Goal: Check status: Check status

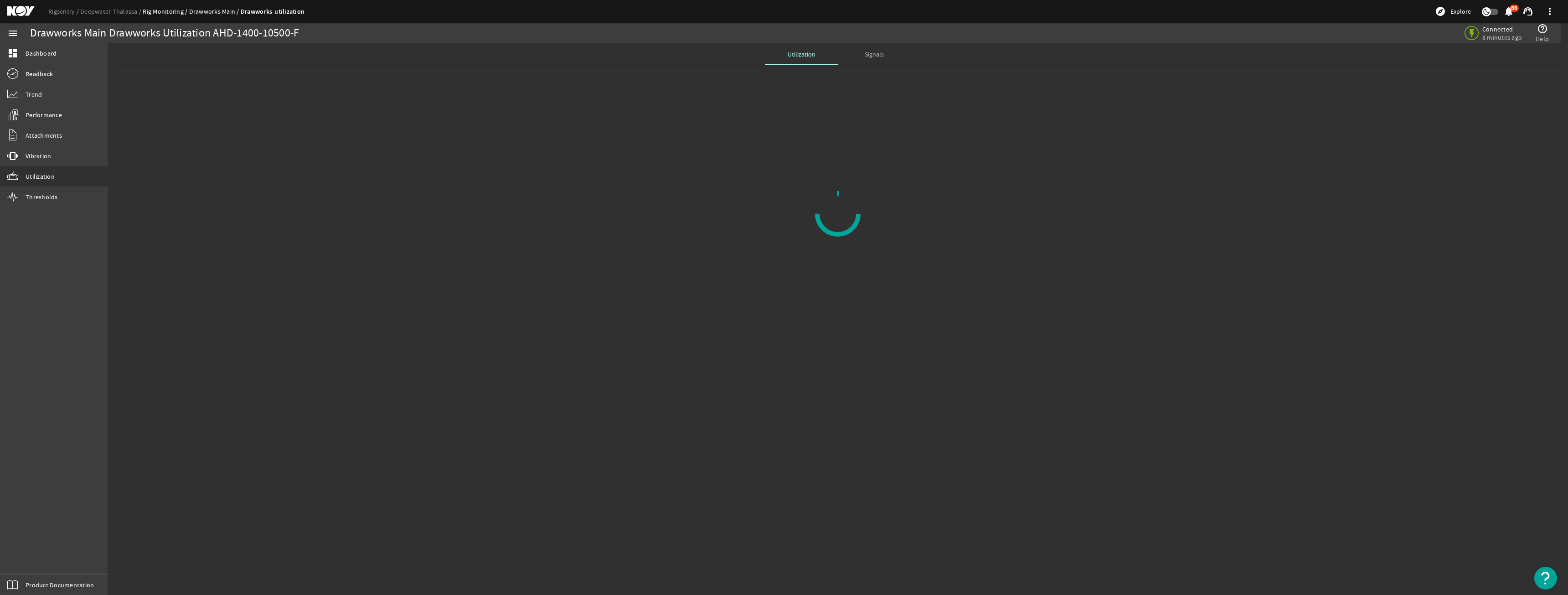
click at [201, 13] on link "Drawworks Main" at bounding box center [215, 11] width 51 height 8
click at [203, 11] on link "Drawworks Main" at bounding box center [215, 11] width 51 height 8
click at [888, 51] on div "Signals" at bounding box center [874, 54] width 73 height 22
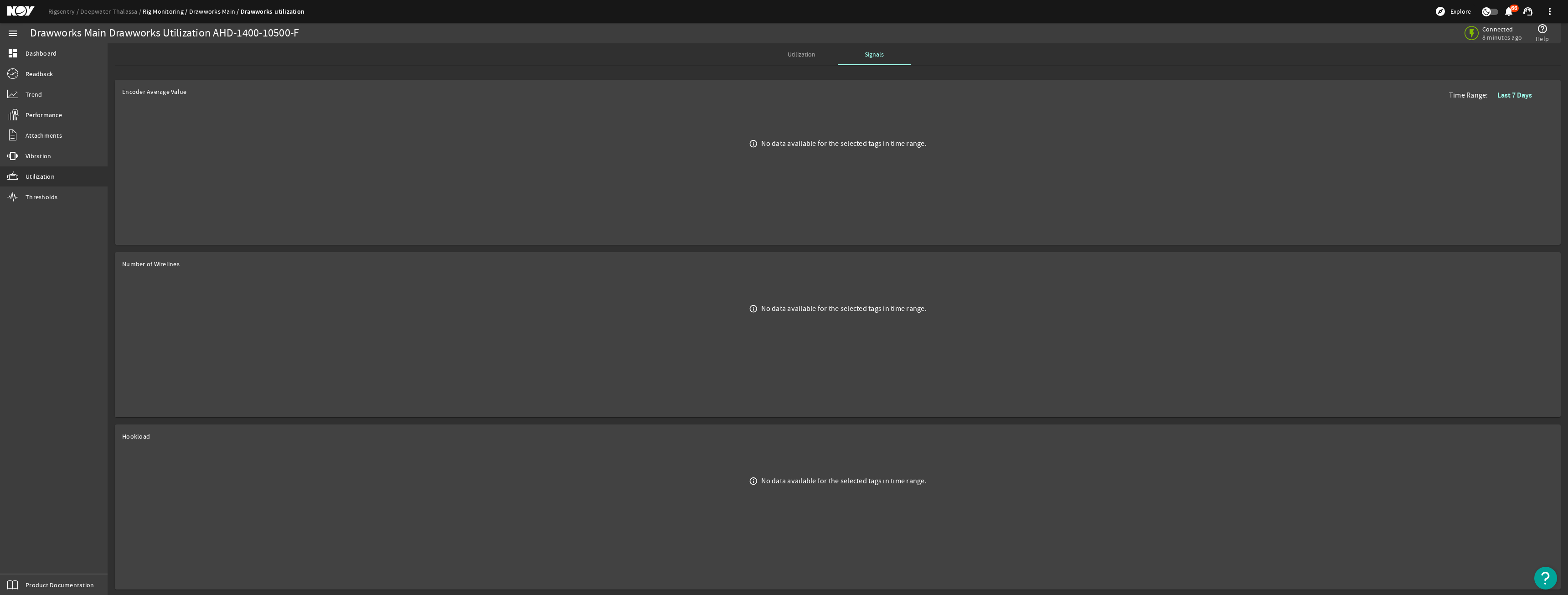
click at [810, 52] on span "Utilization" at bounding box center [801, 54] width 28 height 6
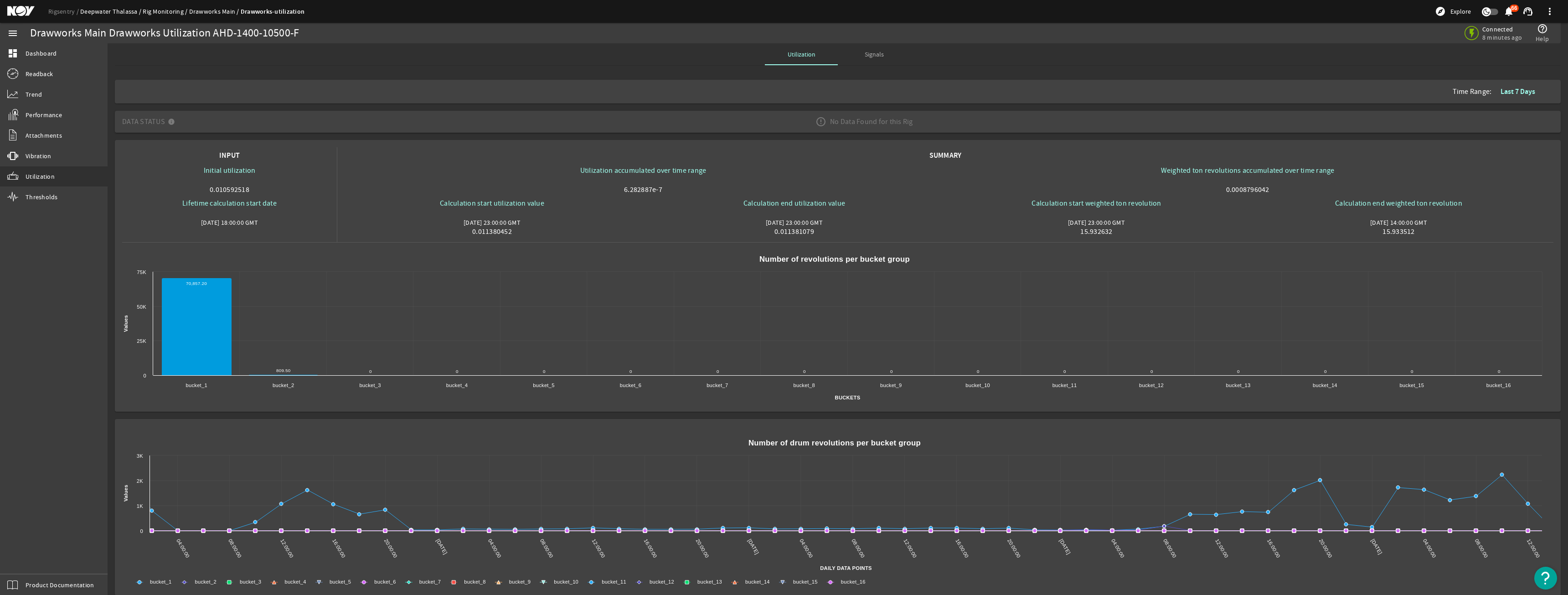
click at [95, 15] on link "Deepwater Thalassa" at bounding box center [112, 11] width 63 height 8
